Goal: Task Accomplishment & Management: Use online tool/utility

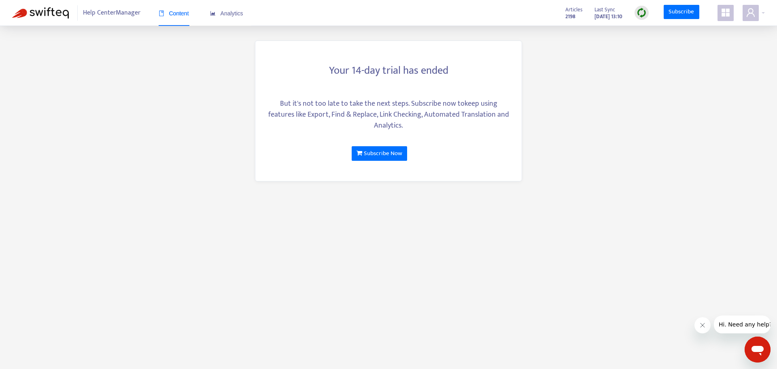
click at [718, 6] on span at bounding box center [726, 13] width 16 height 16
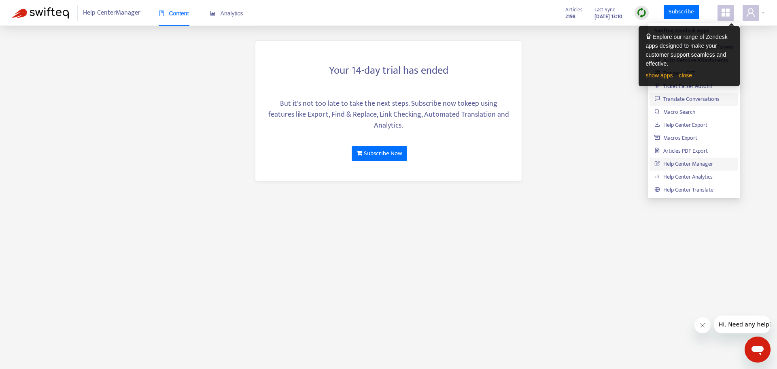
click at [679, 96] on link "Translate Conversations" at bounding box center [687, 98] width 65 height 9
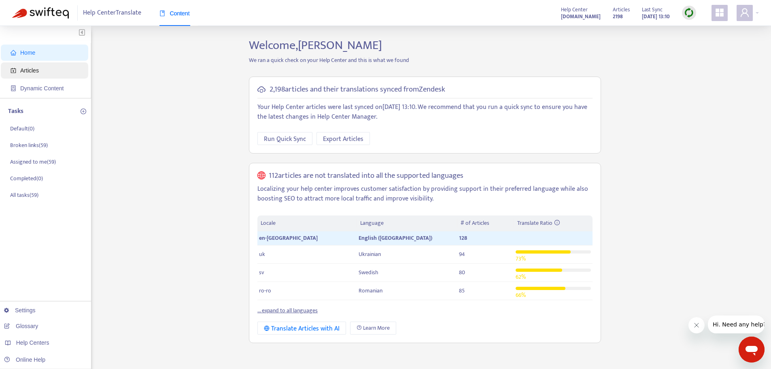
click at [38, 67] on span "Articles" at bounding box center [46, 70] width 71 height 16
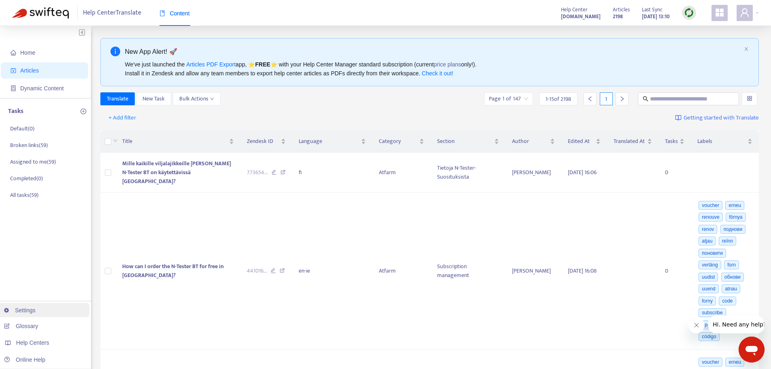
click at [36, 312] on link "Settings" at bounding box center [20, 310] width 32 height 6
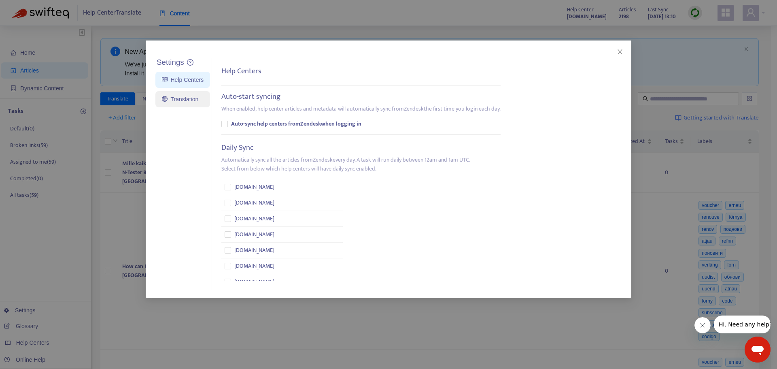
click at [185, 102] on link "Translation" at bounding box center [180, 99] width 36 height 6
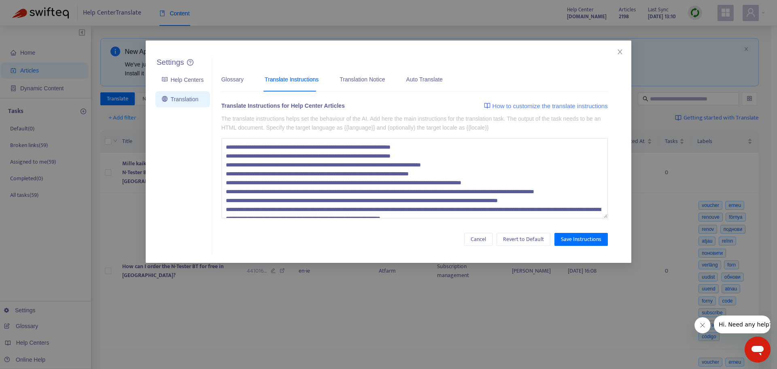
click at [279, 166] on textarea at bounding box center [414, 178] width 387 height 80
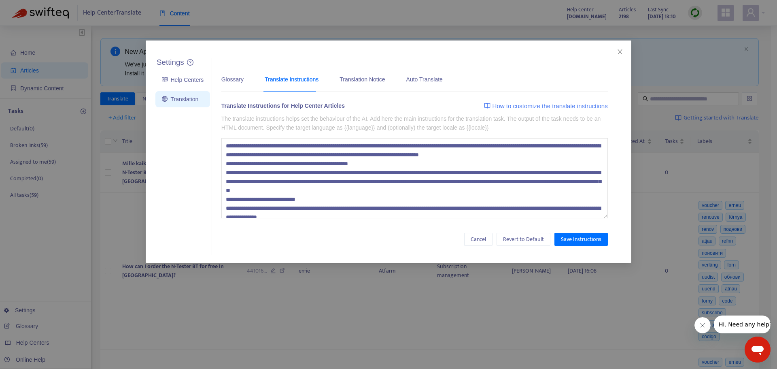
scroll to position [81, 0]
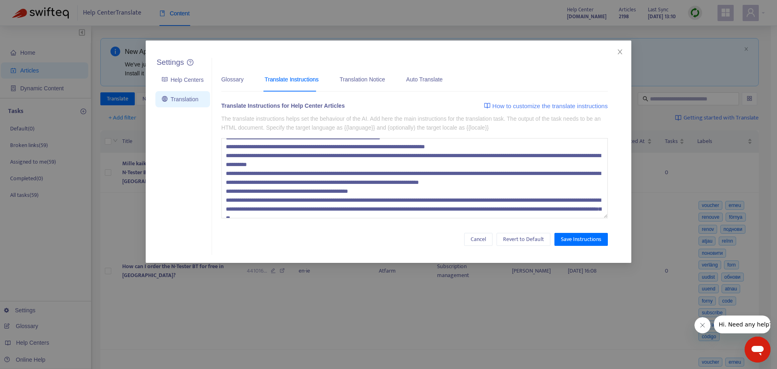
drag, startPoint x: 225, startPoint y: 178, endPoint x: 385, endPoint y: 196, distance: 160.5
click at [385, 196] on textarea at bounding box center [414, 178] width 387 height 80
type textarea "**********"
click at [464, 207] on textarea at bounding box center [414, 178] width 387 height 80
drag, startPoint x: 264, startPoint y: 198, endPoint x: 228, endPoint y: 167, distance: 47.0
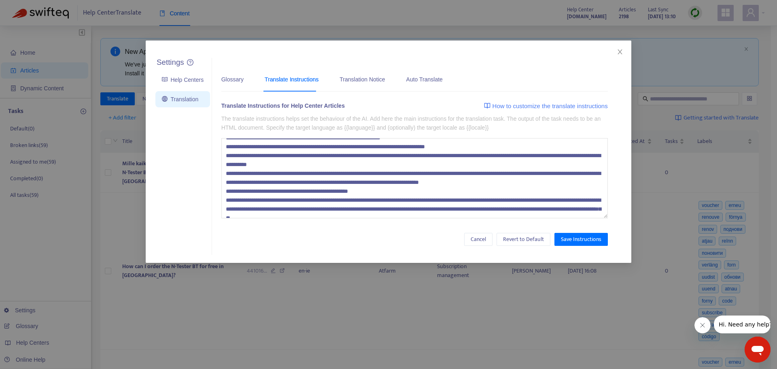
click at [263, 198] on textarea at bounding box center [414, 178] width 387 height 80
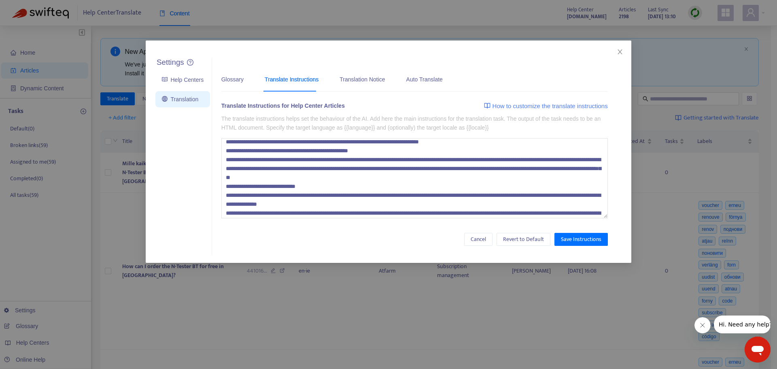
drag, startPoint x: 227, startPoint y: 168, endPoint x: 232, endPoint y: 174, distance: 7.5
click at [234, 177] on textarea at bounding box center [414, 178] width 387 height 80
click at [228, 173] on textarea at bounding box center [414, 178] width 387 height 80
click at [224, 170] on textarea at bounding box center [414, 178] width 387 height 80
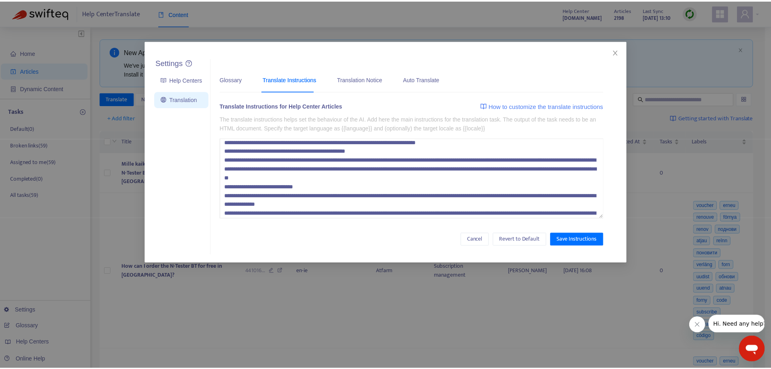
scroll to position [178, 0]
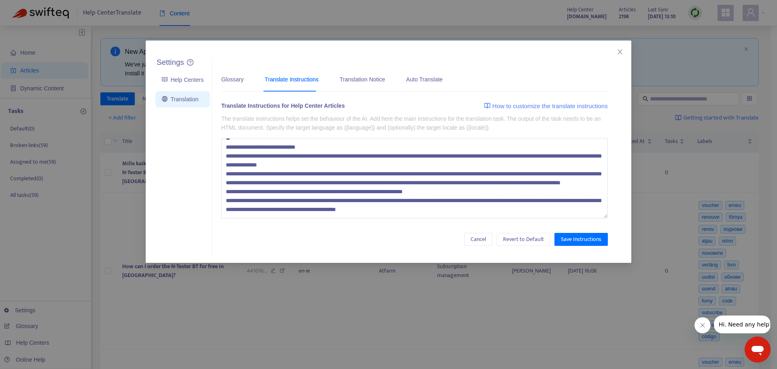
drag, startPoint x: 224, startPoint y: 170, endPoint x: 453, endPoint y: 213, distance: 232.7
click at [453, 212] on textarea at bounding box center [414, 178] width 387 height 80
click at [617, 53] on span "Close" at bounding box center [620, 52] width 9 height 6
